Goal: Navigation & Orientation: Understand site structure

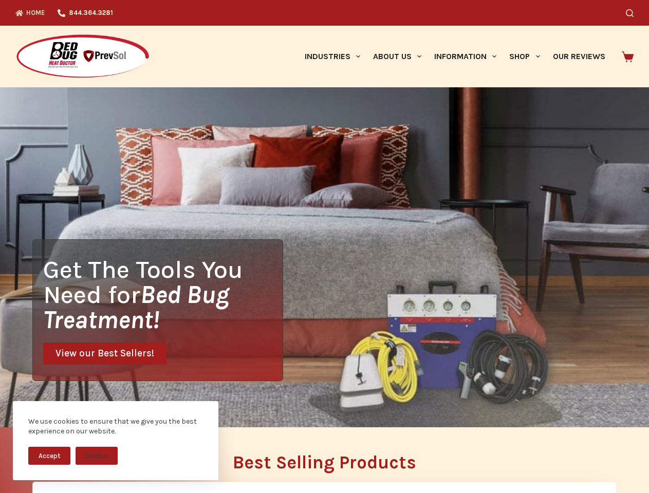
click at [324, 247] on div "Get The Tools You Need for Bed Bug Treatment! View our Best Sellers!" at bounding box center [324, 257] width 649 height 340
click at [49, 456] on button "Accept" at bounding box center [49, 456] width 42 height 18
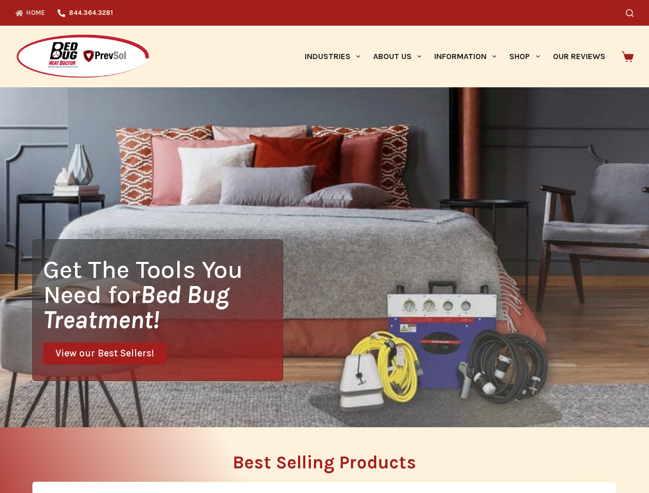
click at [97, 456] on button "Decline" at bounding box center [97, 464] width 42 height 18
click at [634, 13] on icon "Search" at bounding box center [630, 13] width 8 height 8
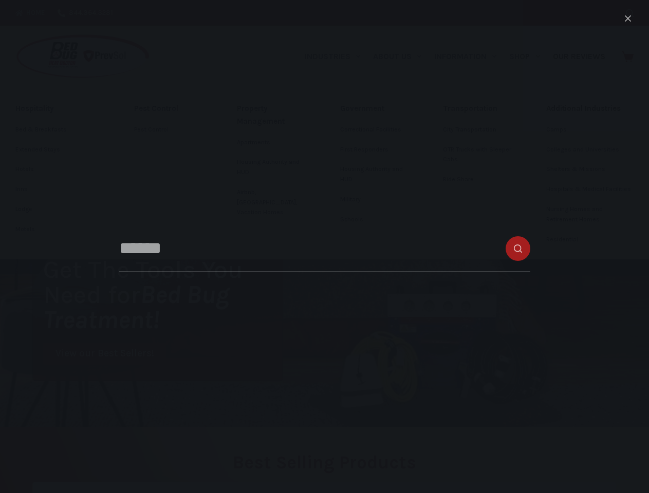
click at [336, 57] on link "Industries" at bounding box center [332, 57] width 68 height 62
click at [401, 57] on link "About Us" at bounding box center [396, 57] width 61 height 62
click at [470, 57] on link "Information" at bounding box center [465, 57] width 75 height 62
click at [529, 57] on link "Shop" at bounding box center [524, 57] width 43 height 62
